Goal: Task Accomplishment & Management: Use online tool/utility

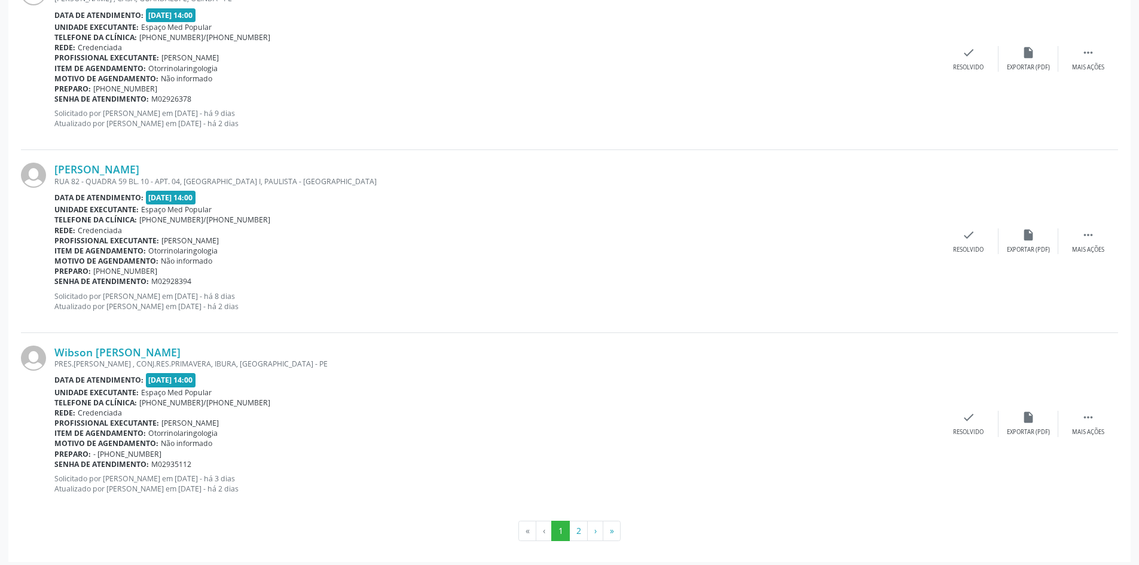
scroll to position [2588, 0]
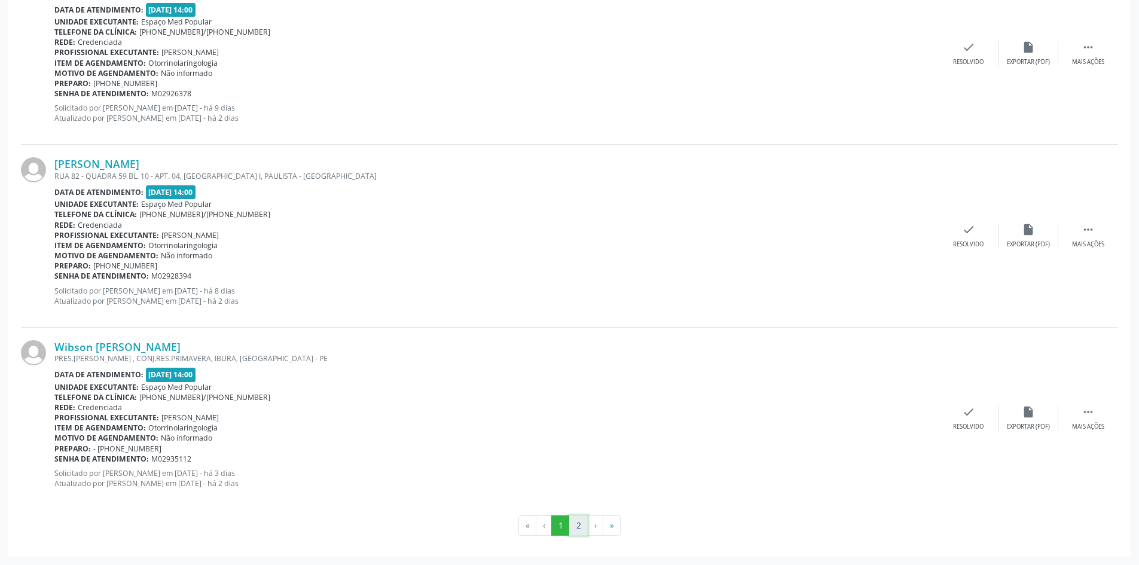
click at [577, 530] on button "2" at bounding box center [578, 525] width 19 height 20
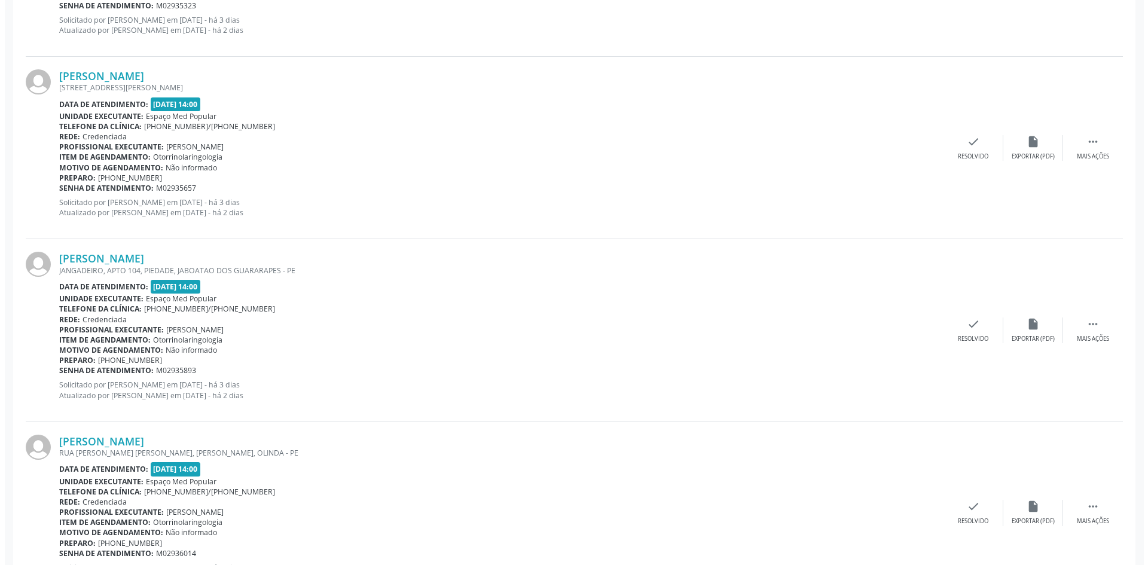
scroll to position [718, 0]
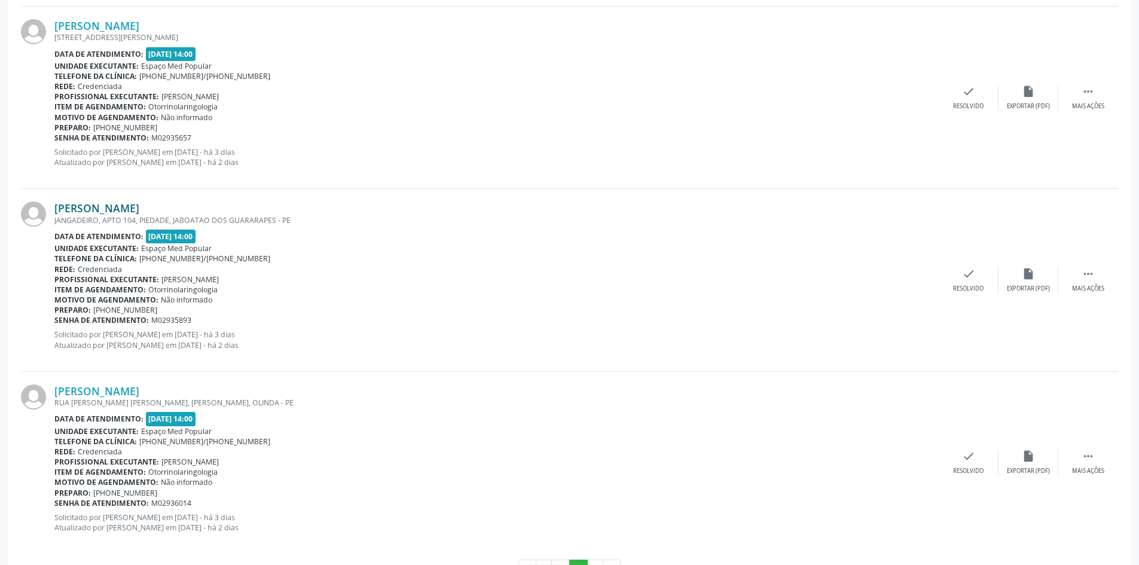
click at [139, 208] on link "[PERSON_NAME]" at bounding box center [96, 208] width 85 height 13
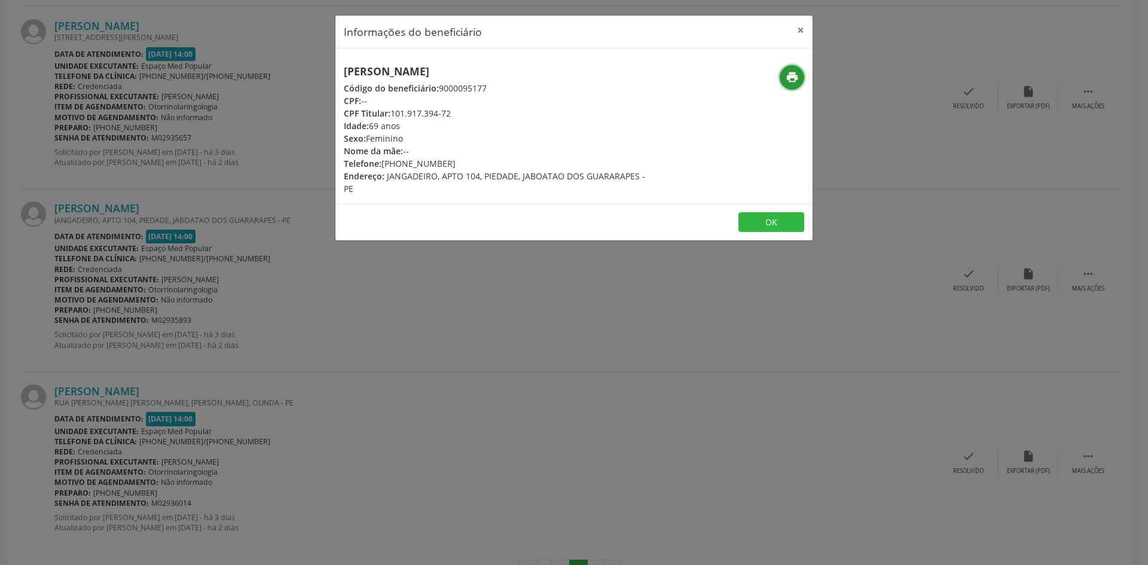
click at [791, 80] on icon "print" at bounding box center [792, 77] width 13 height 13
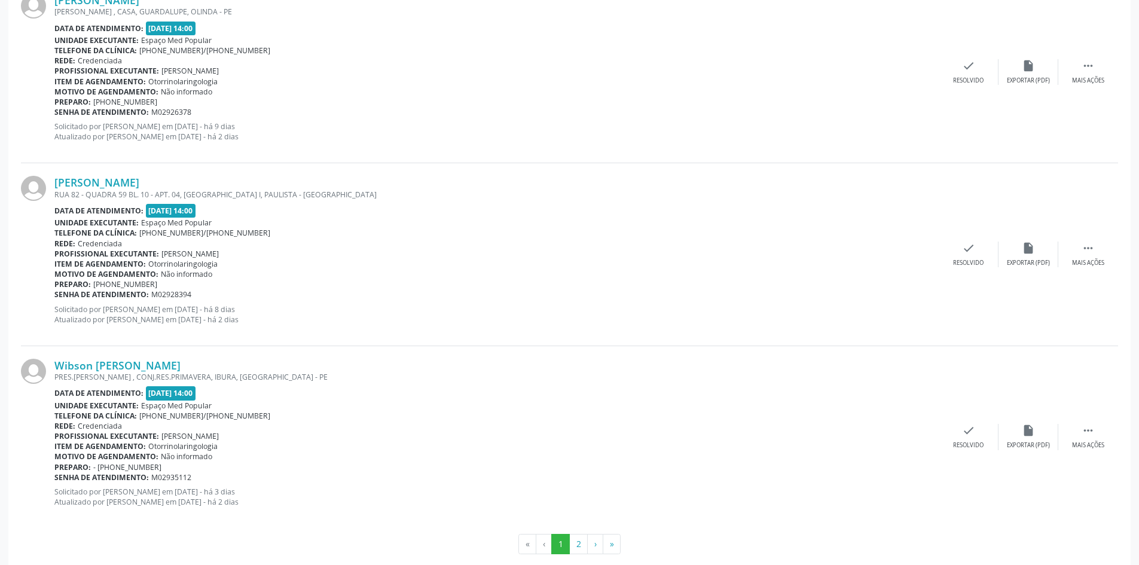
scroll to position [2588, 0]
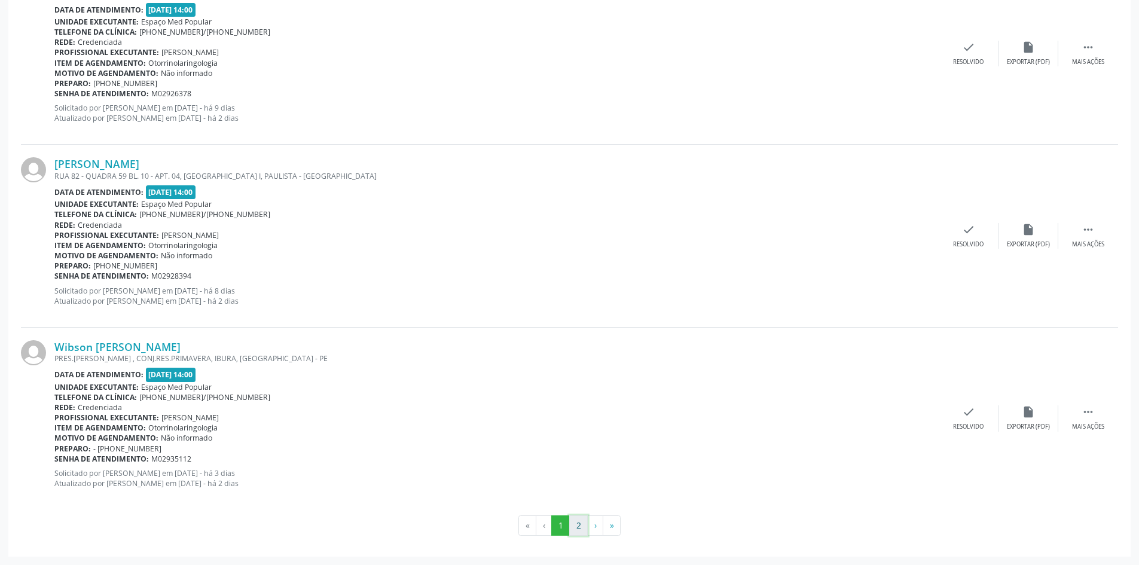
click at [575, 526] on button "2" at bounding box center [578, 525] width 19 height 20
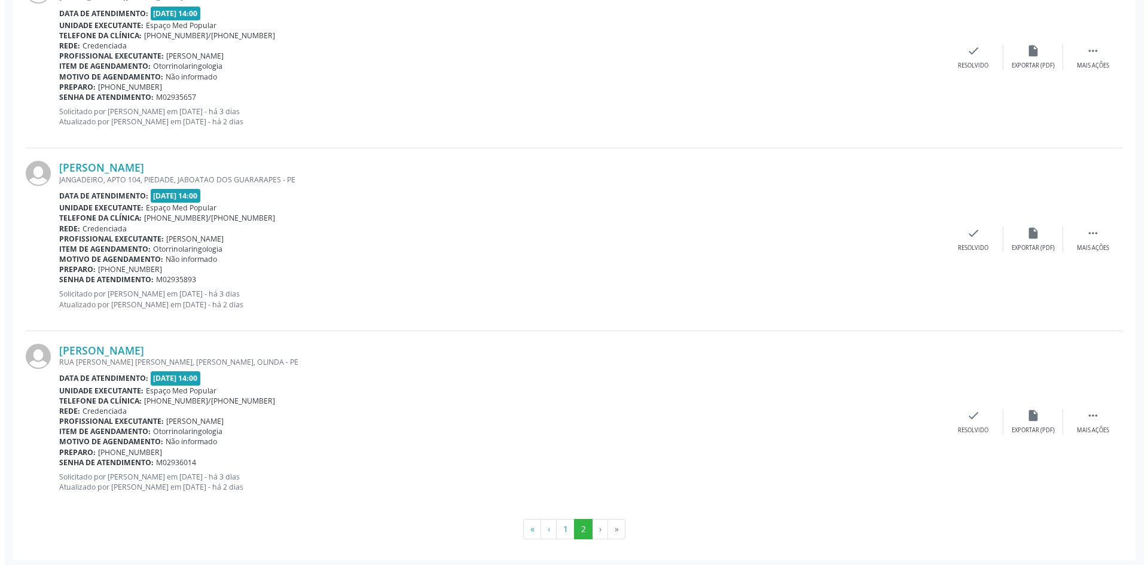
scroll to position [762, 0]
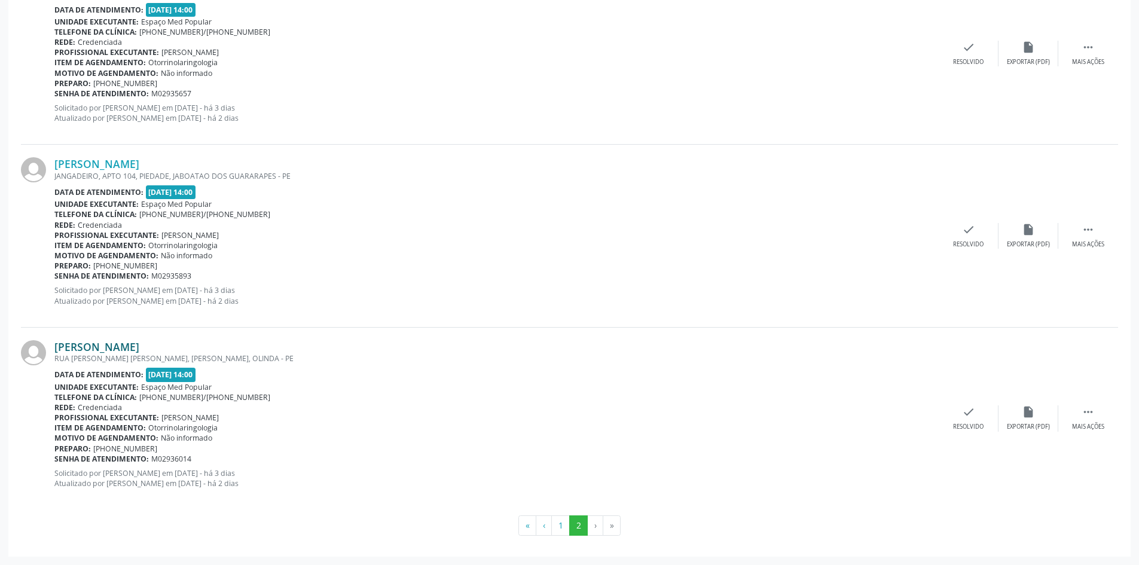
click at [115, 343] on link "[PERSON_NAME]" at bounding box center [96, 346] width 85 height 13
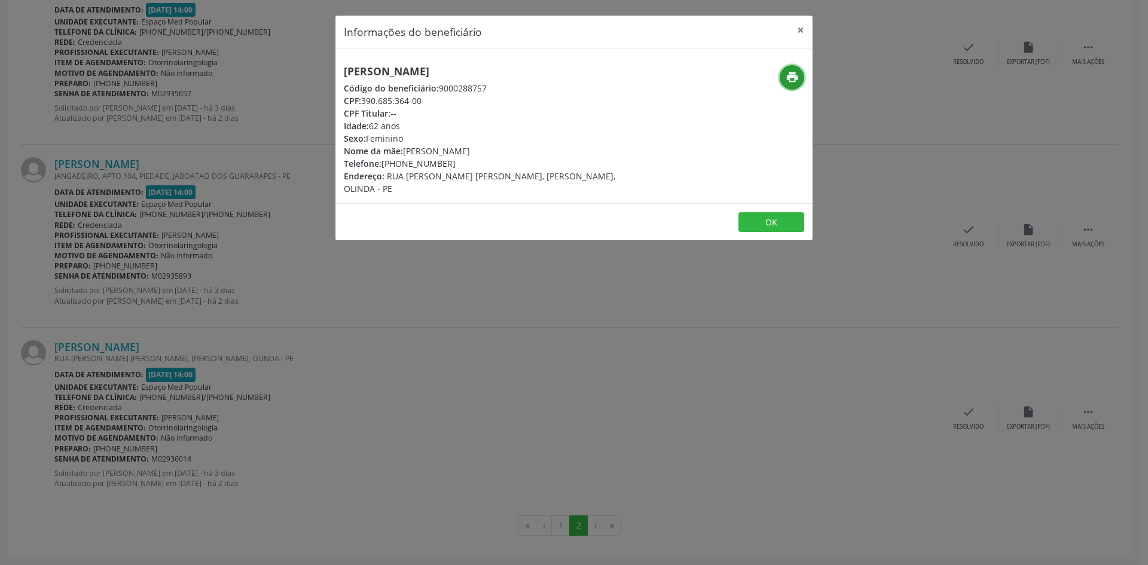
click at [797, 74] on icon "print" at bounding box center [792, 77] width 13 height 13
drag, startPoint x: 450, startPoint y: 164, endPoint x: 401, endPoint y: 164, distance: 49.0
click at [401, 164] on div "Telefone: (81) 98626-9504" at bounding box center [494, 163] width 301 height 13
copy div "98626-9504"
